Goal: Transaction & Acquisition: Purchase product/service

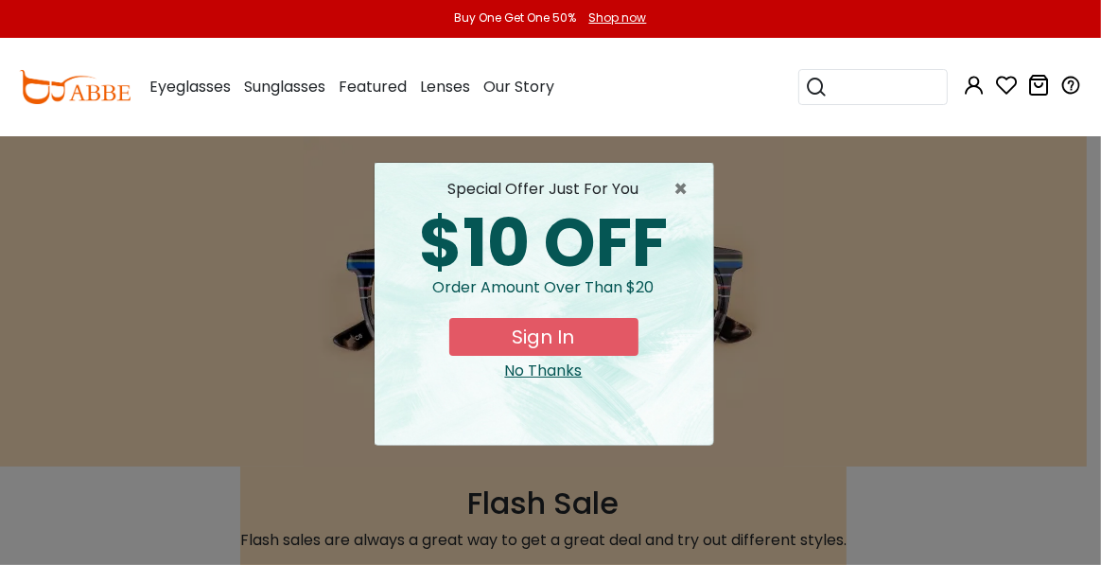
click at [0, 0] on x-extension-template at bounding box center [0, 0] width 0 height 0
click at [681, 184] on span "×" at bounding box center [687, 189] width 24 height 23
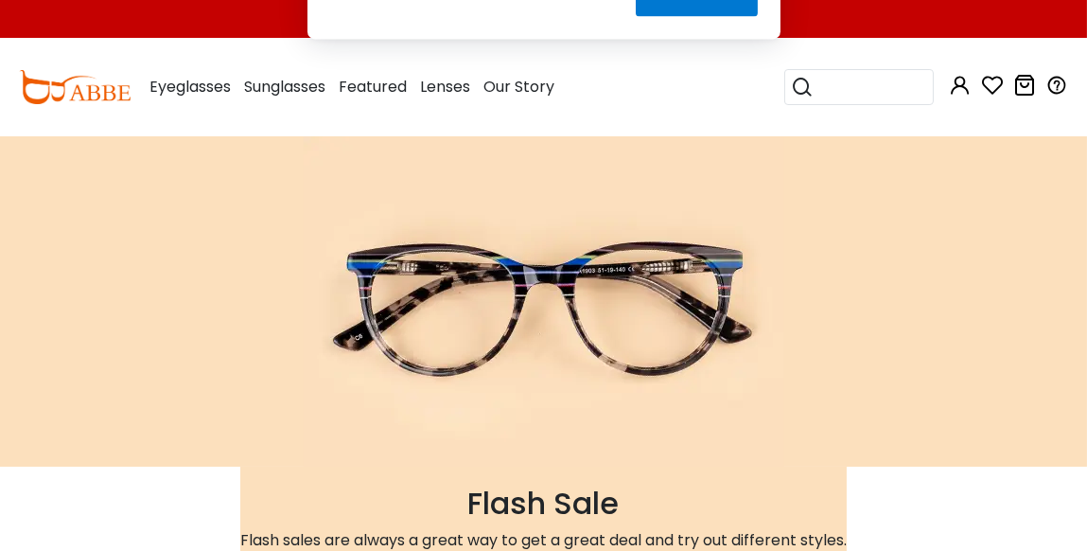
click at [593, 121] on button "Later" at bounding box center [581, 121] width 85 height 47
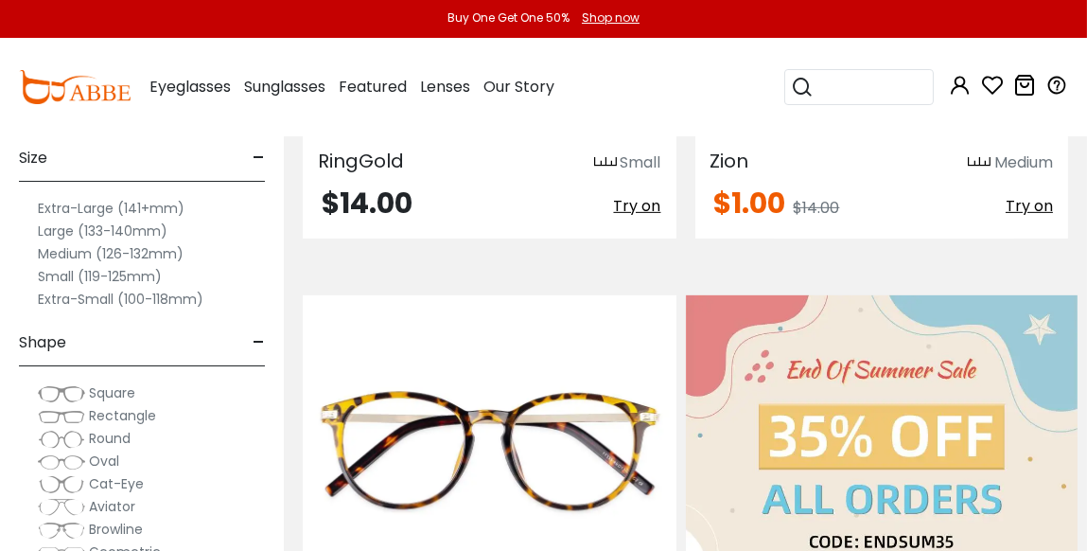
scroll to position [1513, 0]
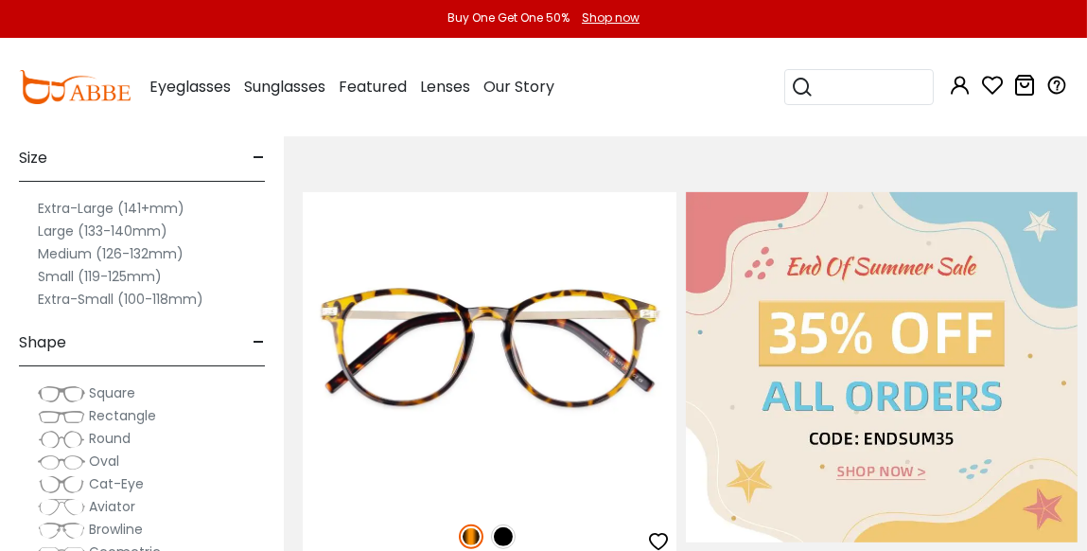
click at [114, 230] on label "Large (133-140mm)" at bounding box center [103, 231] width 130 height 23
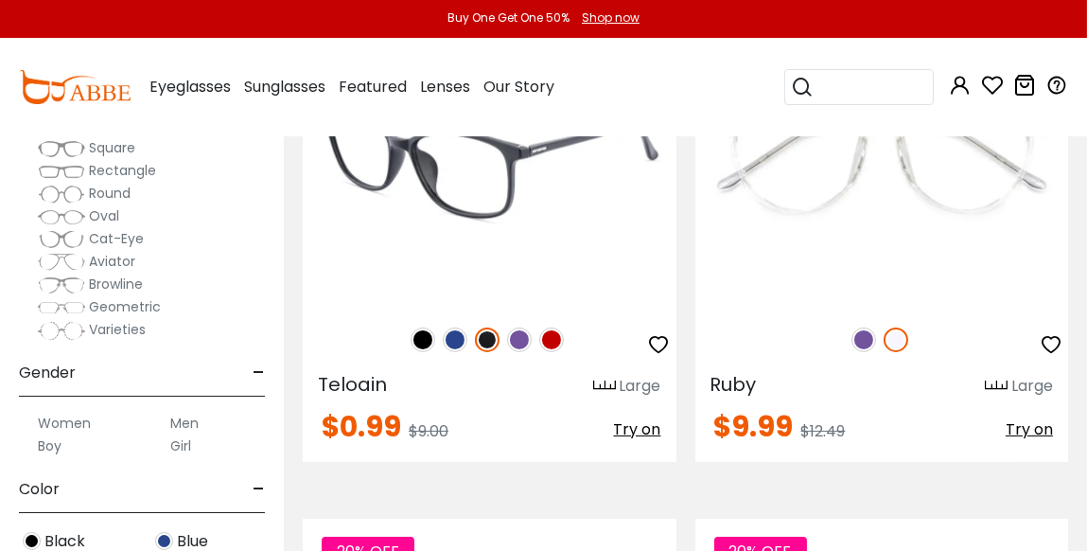
scroll to position [756, 0]
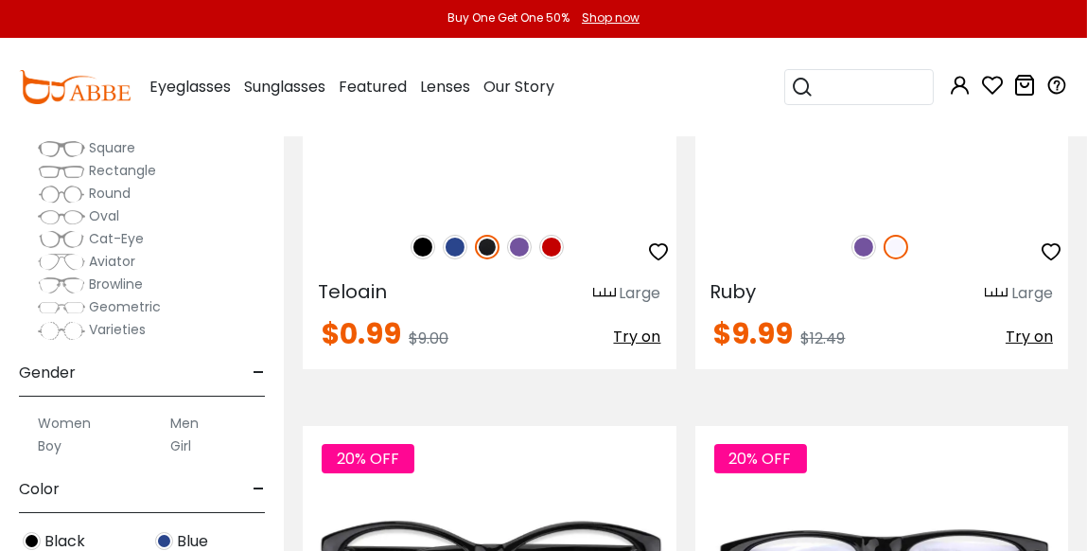
click at [85, 419] on label "Women" at bounding box center [64, 423] width 53 height 23
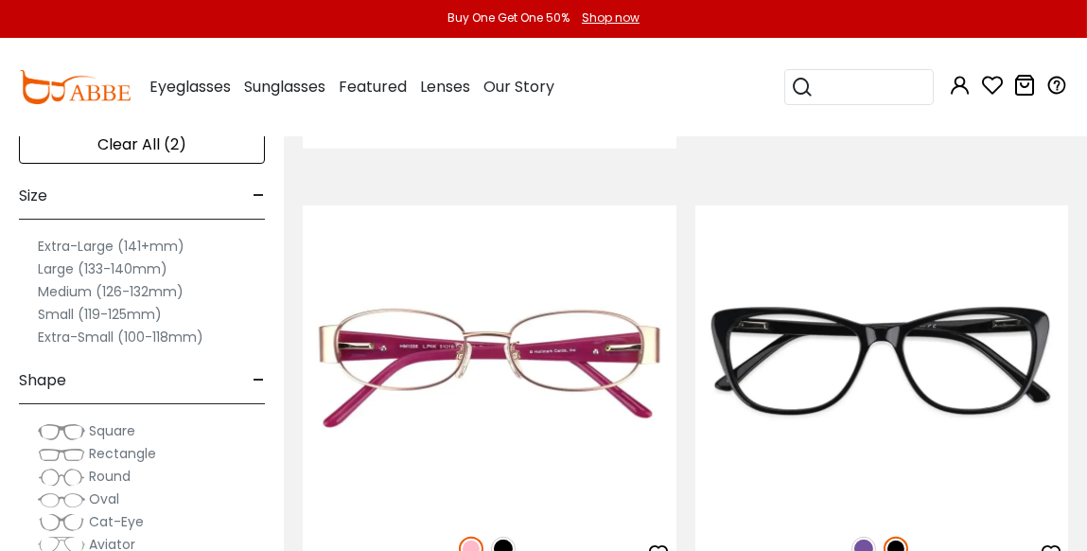
scroll to position [2081, 0]
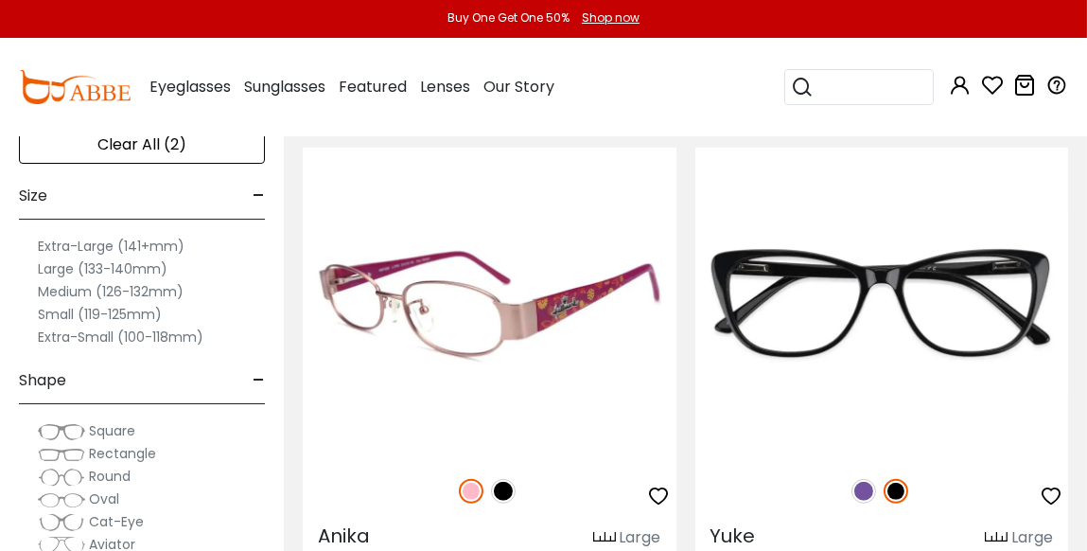
click at [502, 487] on img at bounding box center [503, 491] width 25 height 25
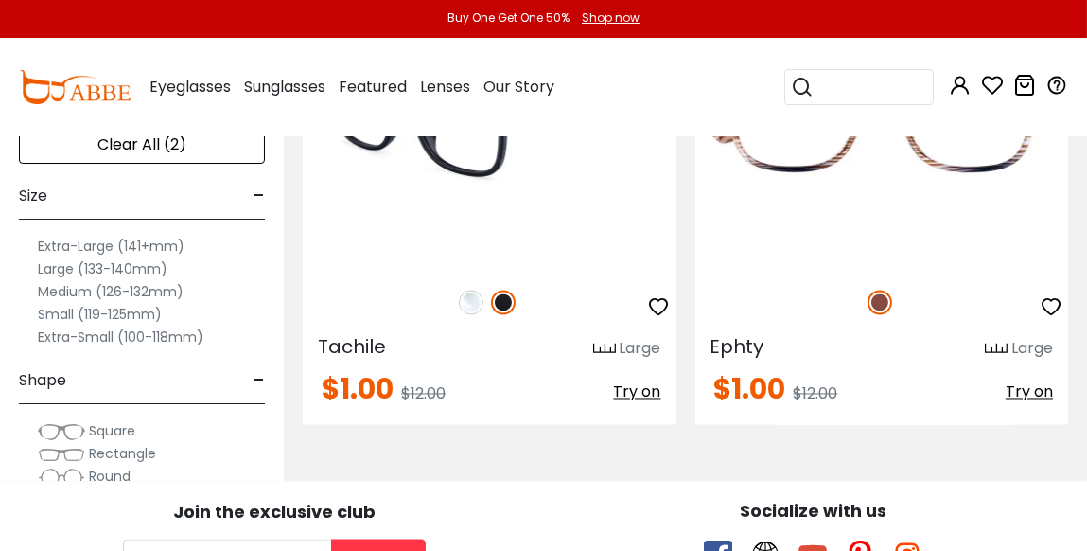
scroll to position [6054, 0]
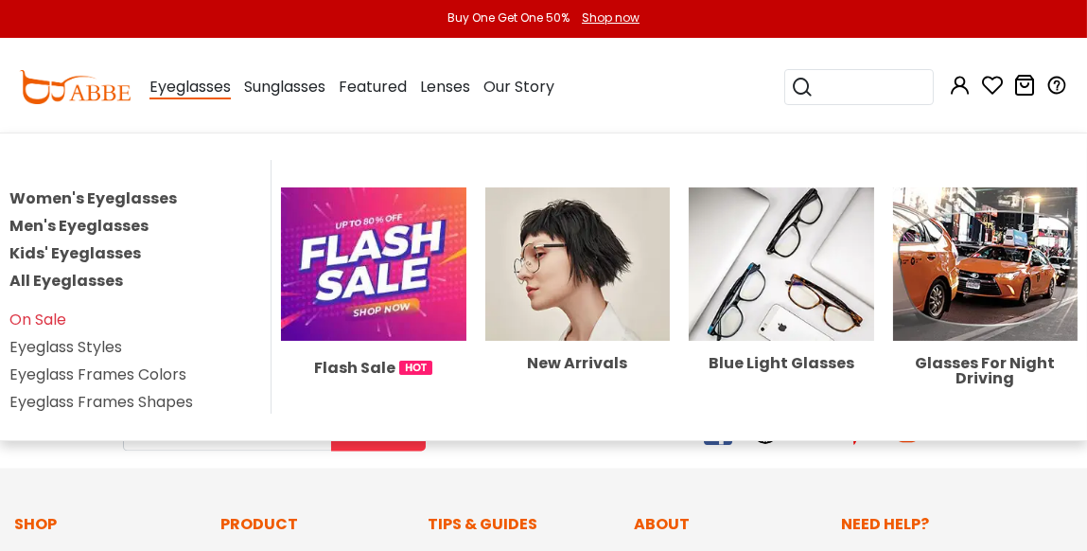
click at [215, 84] on span "Eyeglasses" at bounding box center [189, 88] width 81 height 24
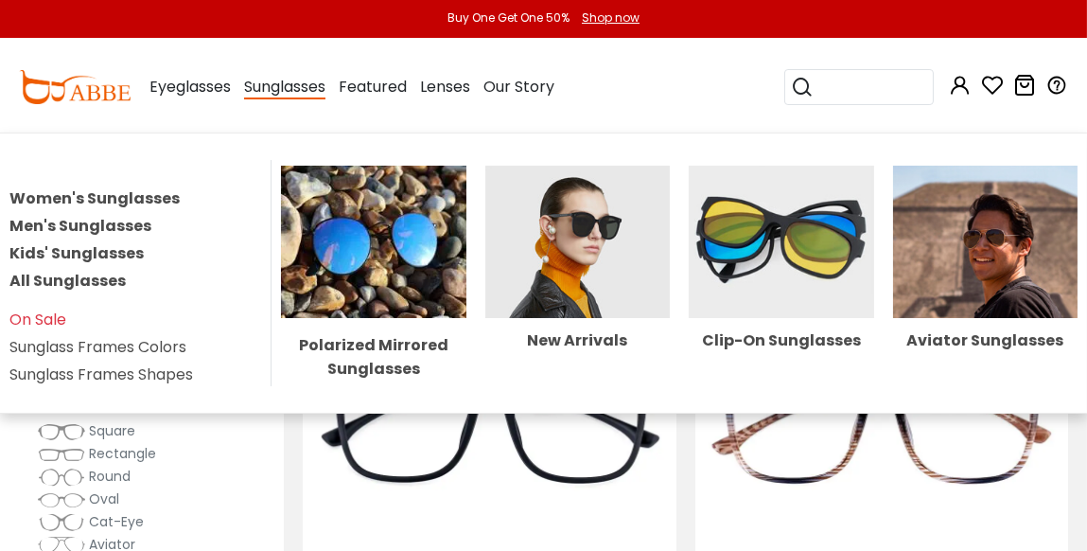
scroll to position [5581, 0]
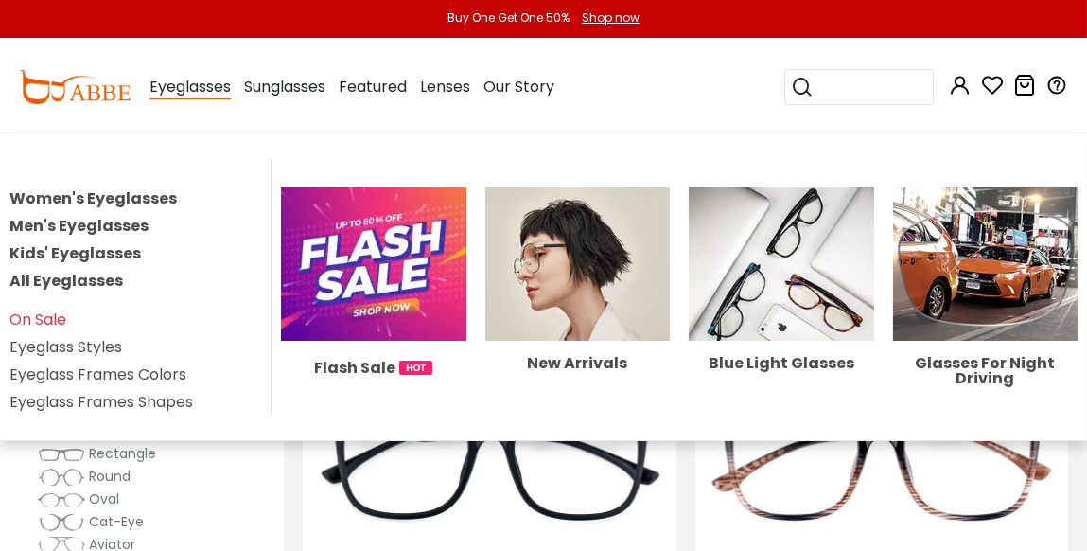
click at [203, 94] on span "Eyeglasses" at bounding box center [189, 88] width 81 height 24
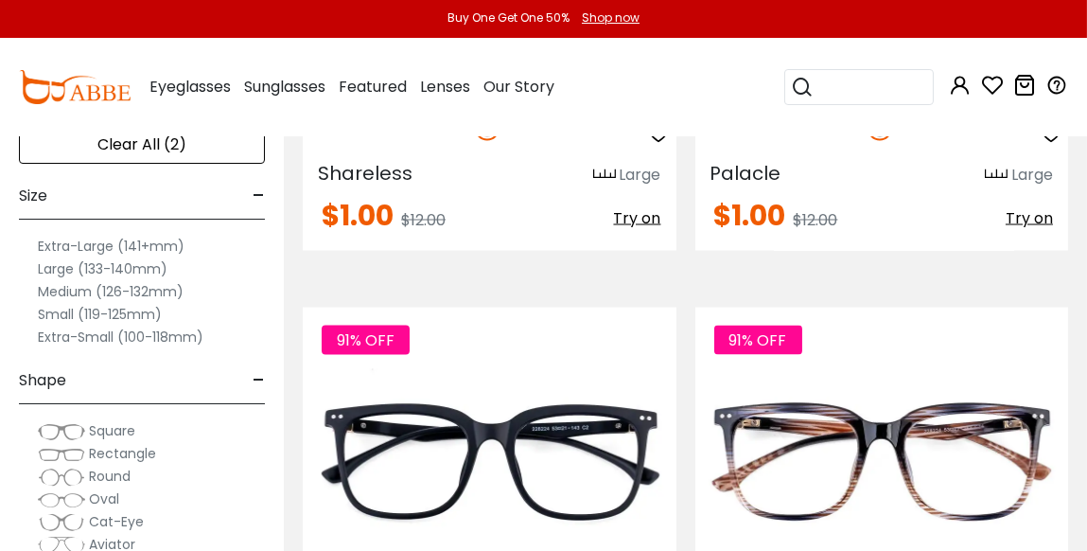
click at [193, 78] on span "Eyeglasses" at bounding box center [189, 87] width 81 height 22
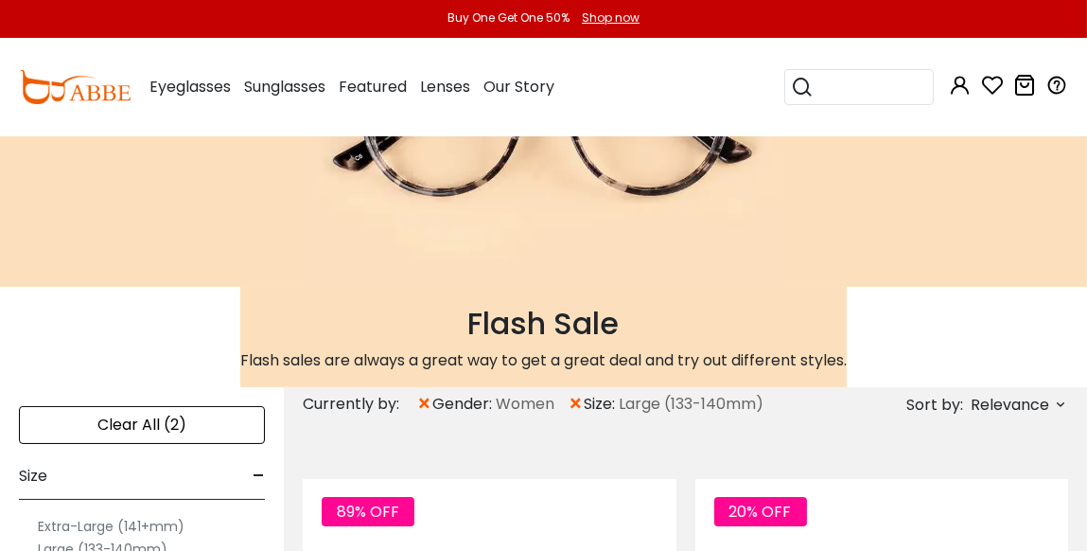
scroll to position [283, 0]
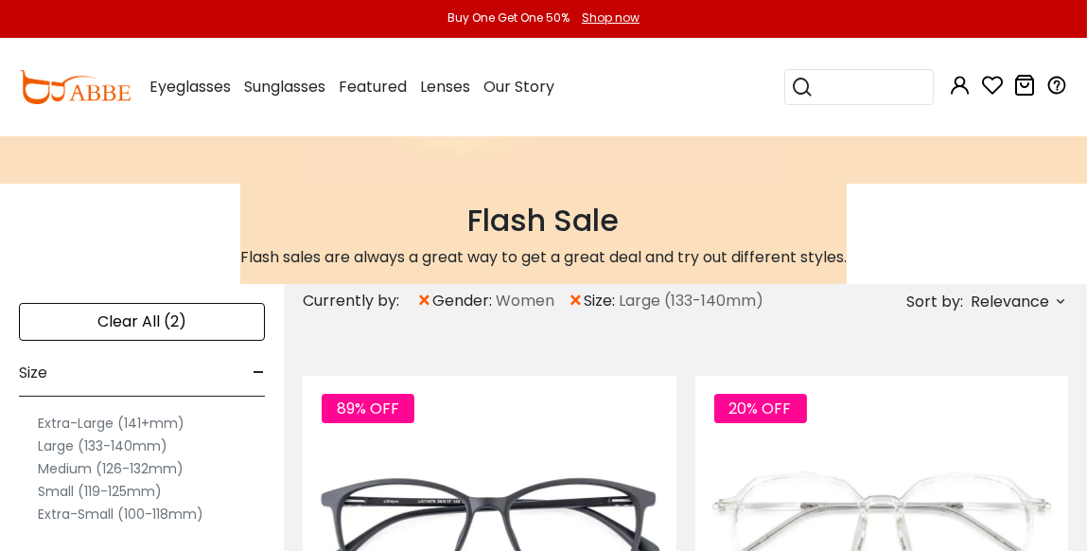
click at [68, 88] on img at bounding box center [75, 87] width 112 height 34
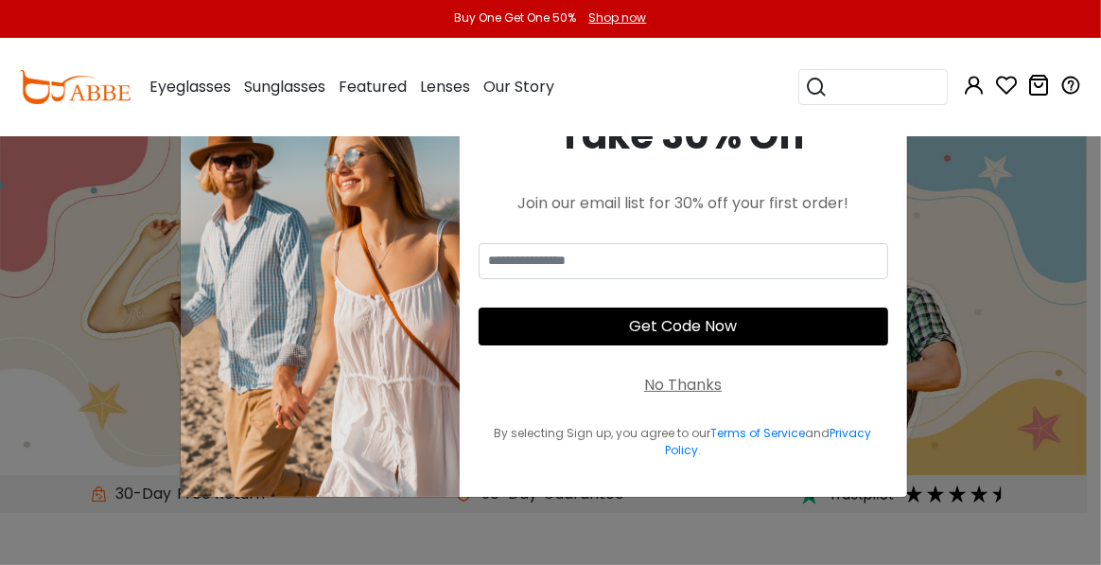
click at [690, 383] on div "No Thanks" at bounding box center [683, 385] width 78 height 23
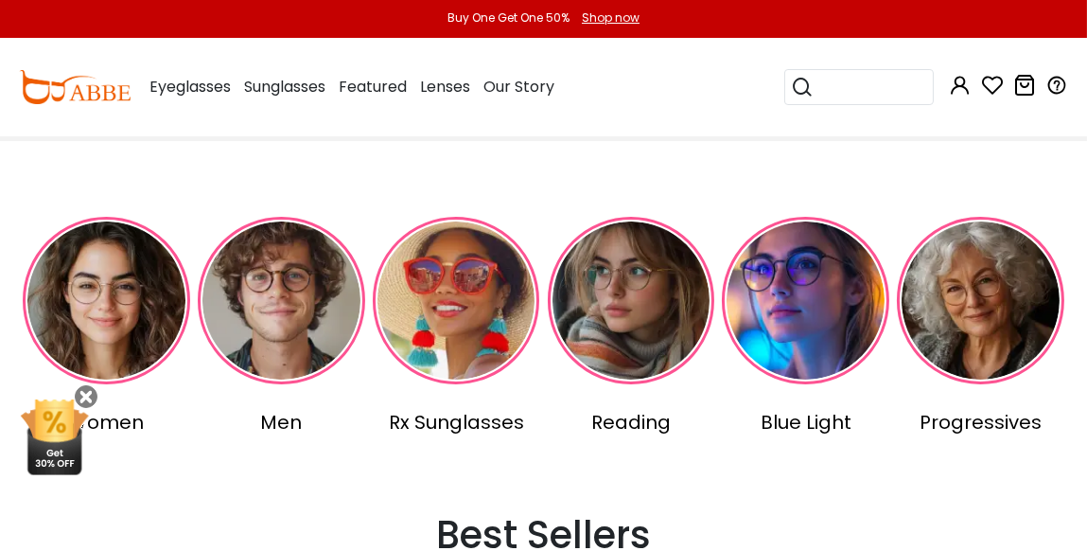
scroll to position [378, 0]
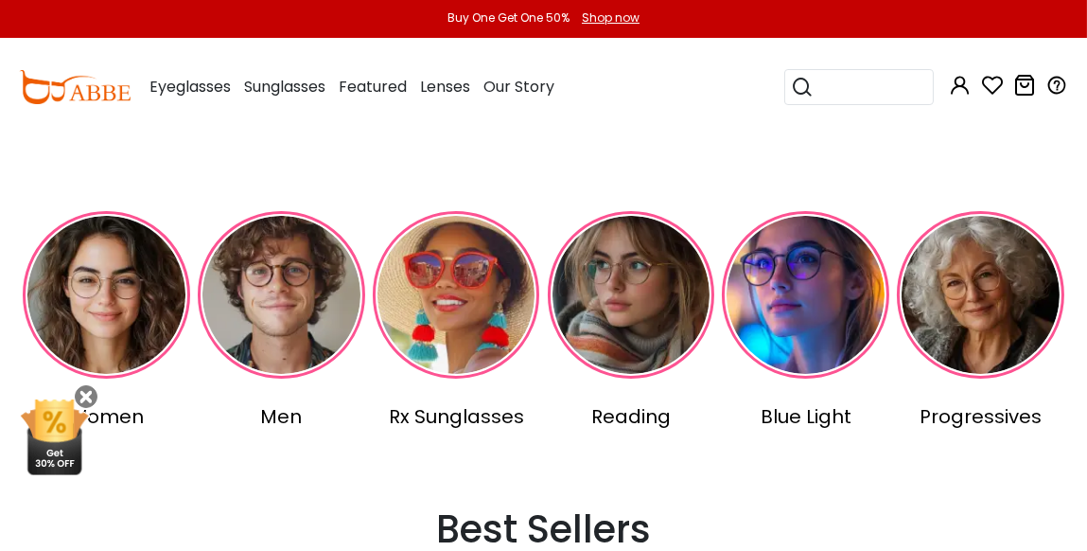
click at [985, 273] on img at bounding box center [980, 294] width 167 height 167
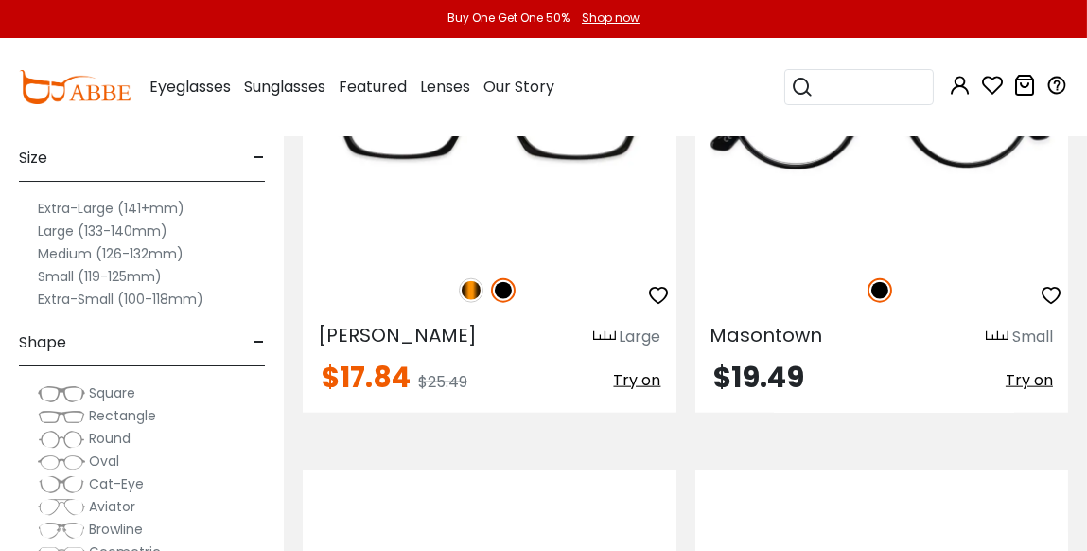
scroll to position [3879, 0]
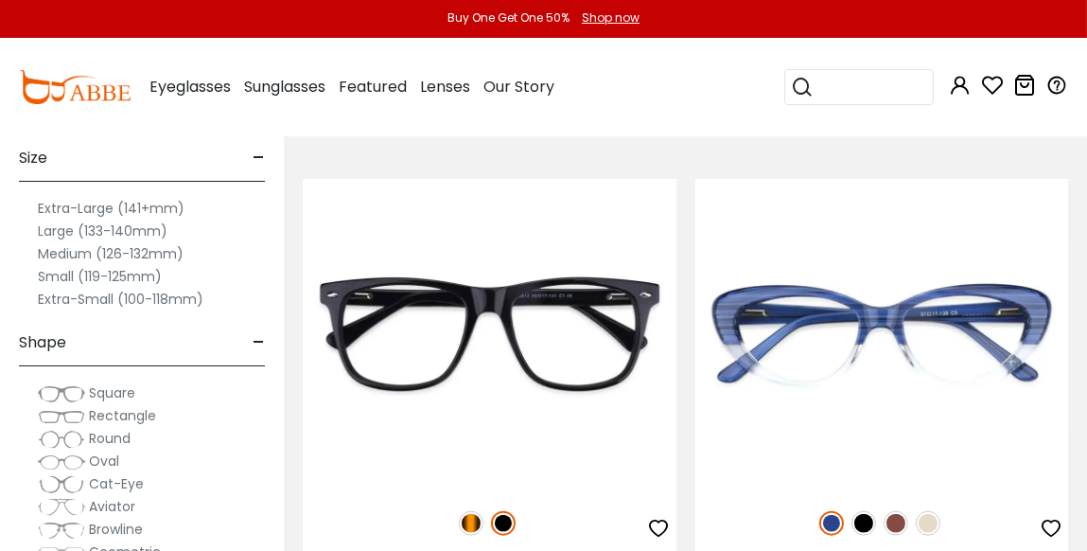
click at [139, 226] on label "Large (133-140mm)" at bounding box center [103, 231] width 130 height 23
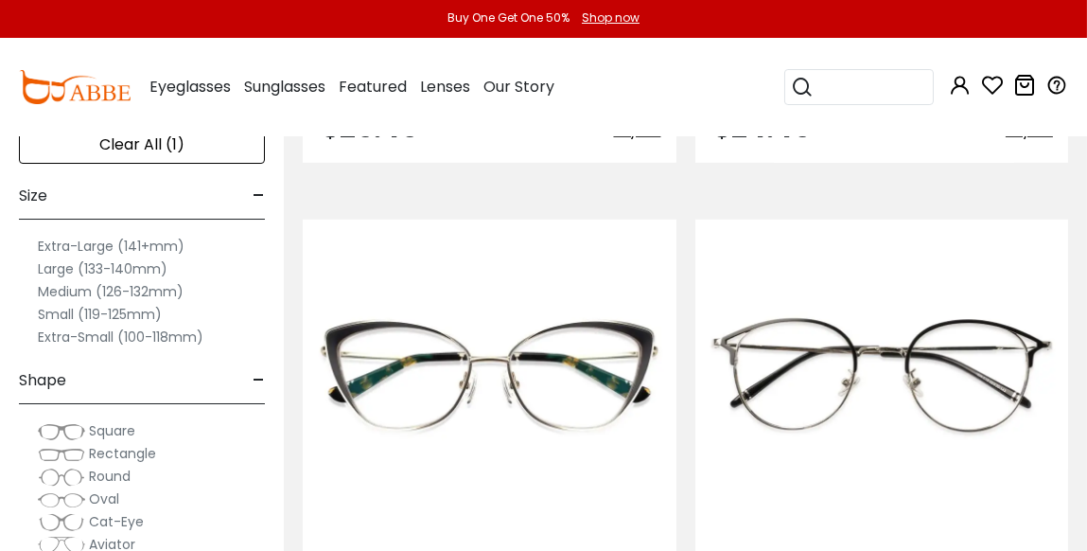
scroll to position [2459, 0]
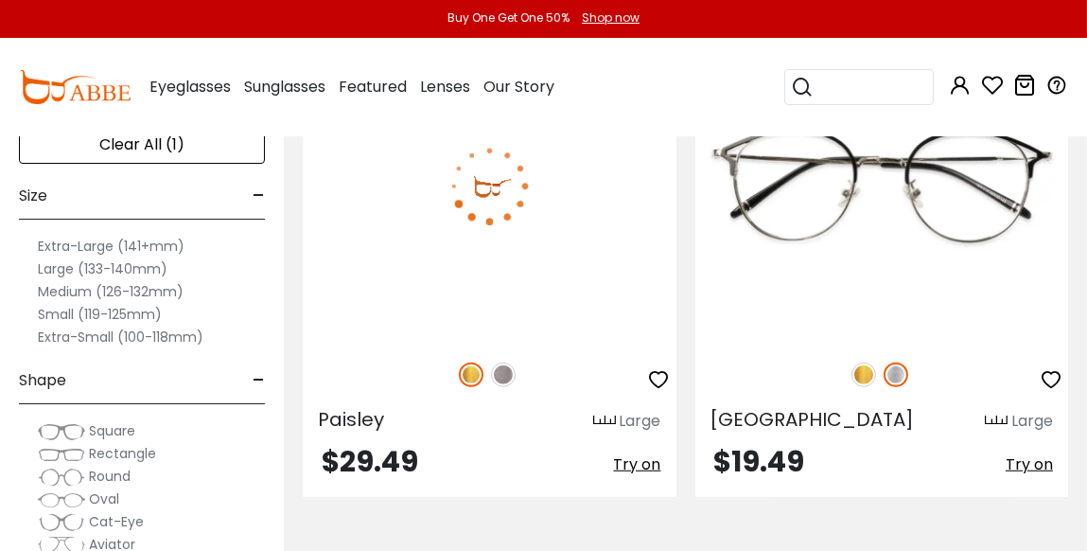
click at [499, 372] on img at bounding box center [503, 374] width 25 height 25
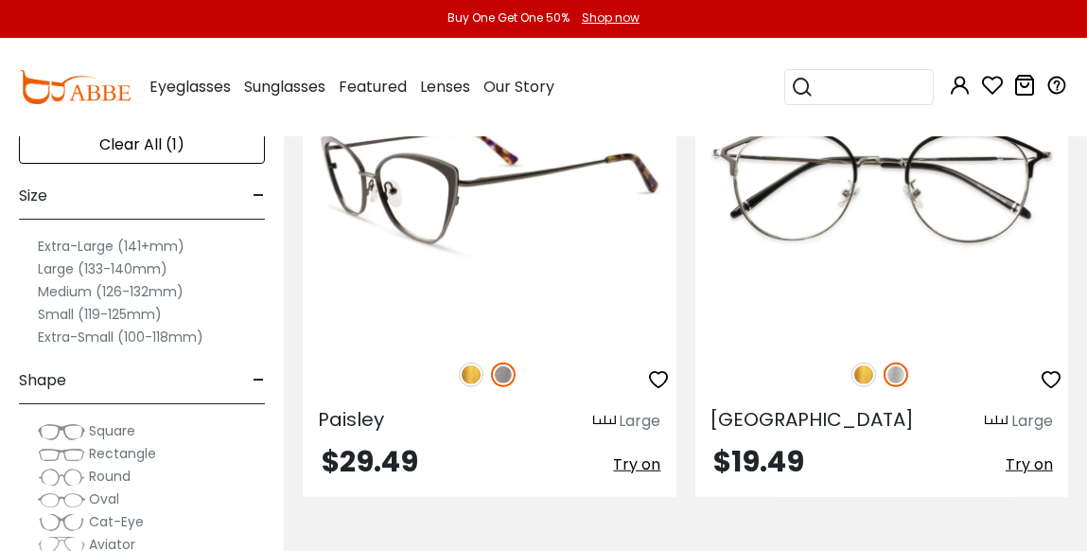
click at [471, 372] on img at bounding box center [471, 374] width 25 height 25
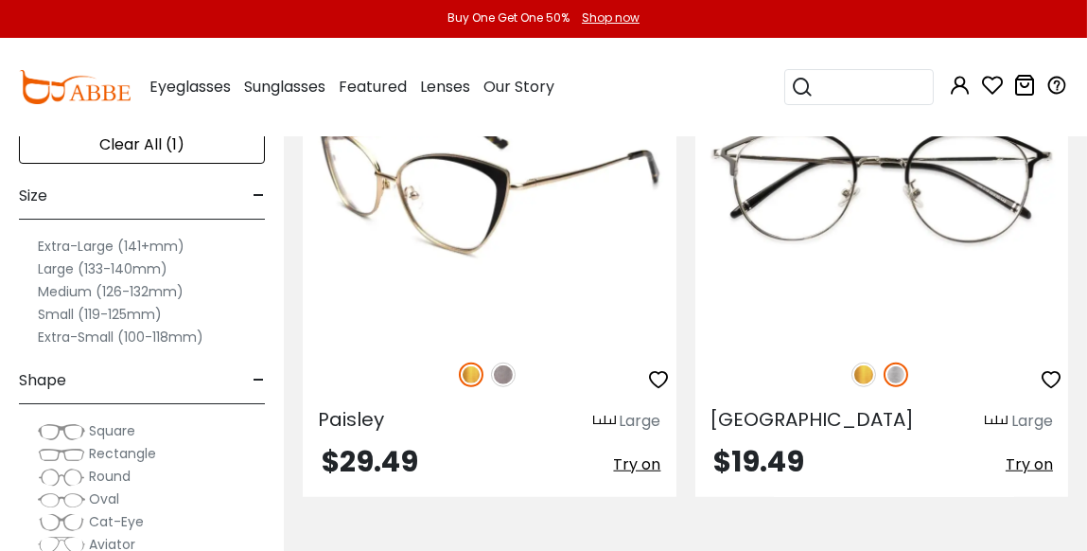
click at [501, 373] on img at bounding box center [503, 374] width 25 height 25
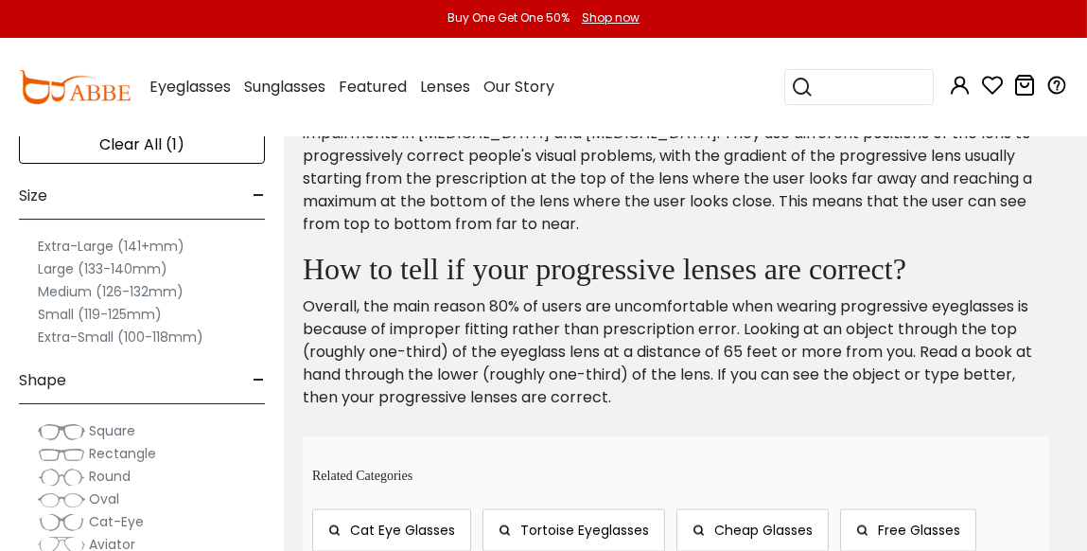
scroll to position [15612, 0]
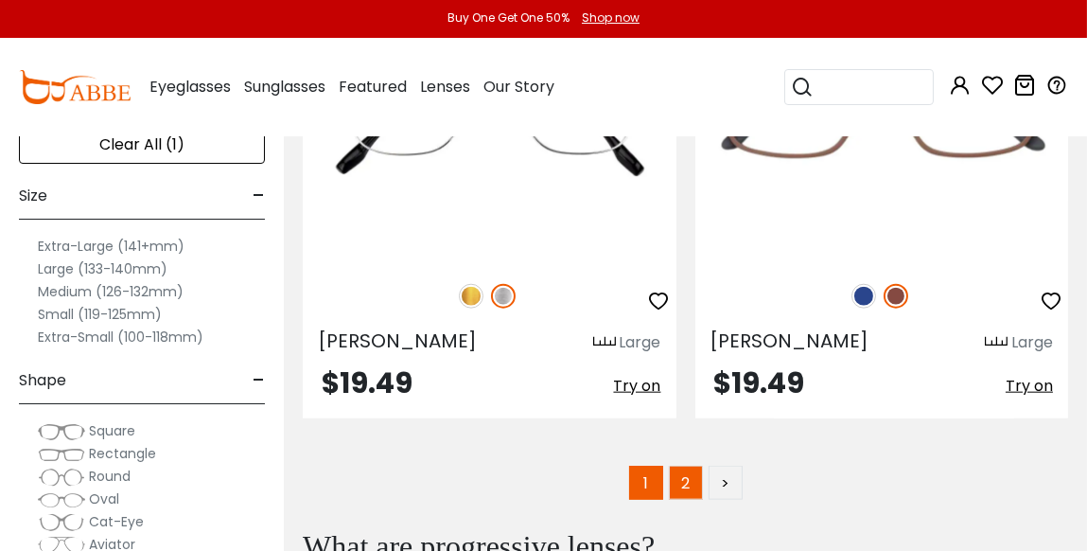
click at [684, 490] on link "2" at bounding box center [686, 483] width 34 height 34
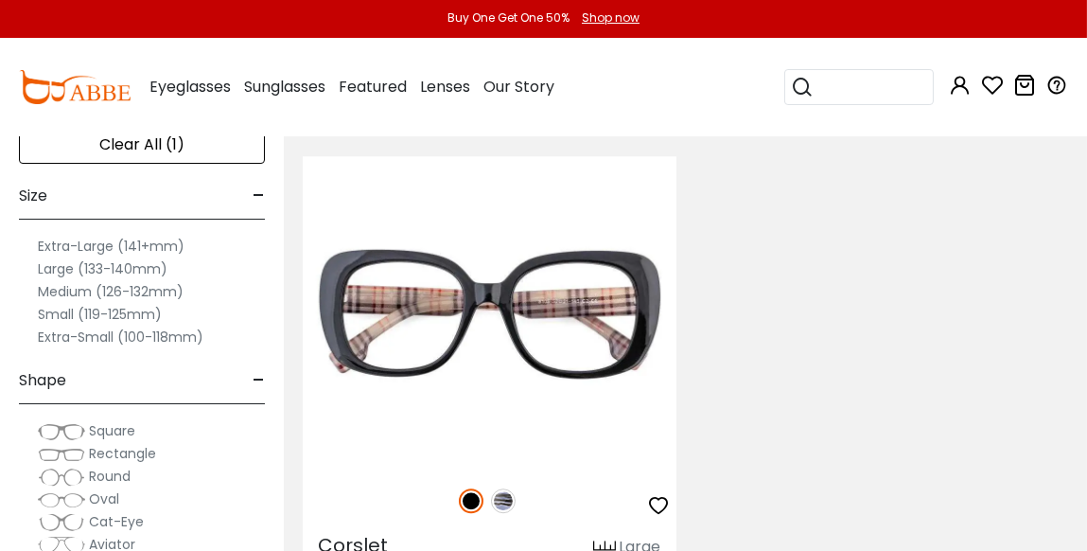
scroll to position [8988, 0]
